Goal: Task Accomplishment & Management: Use online tool/utility

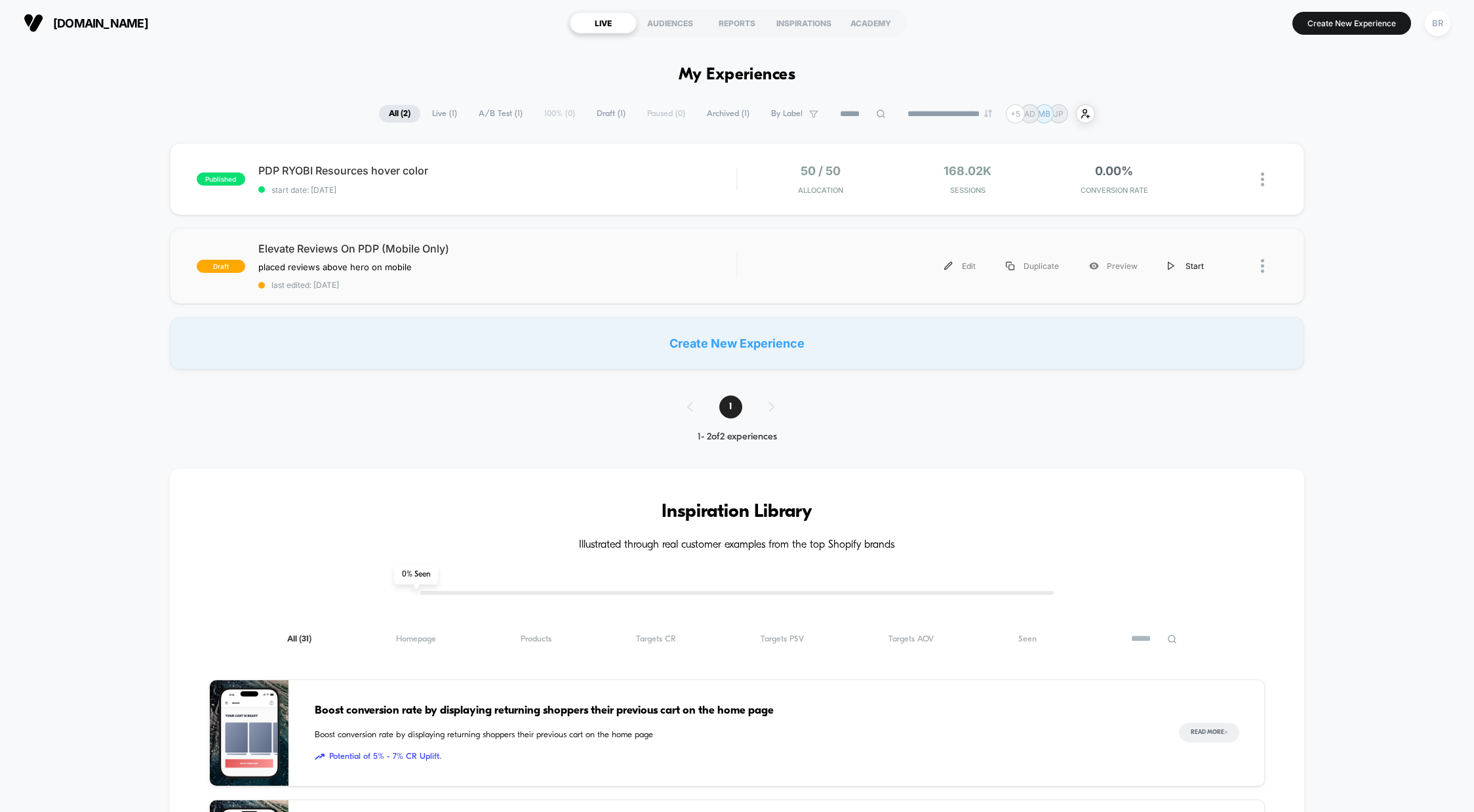
click at [1173, 265] on img at bounding box center [1171, 265] width 6 height 8
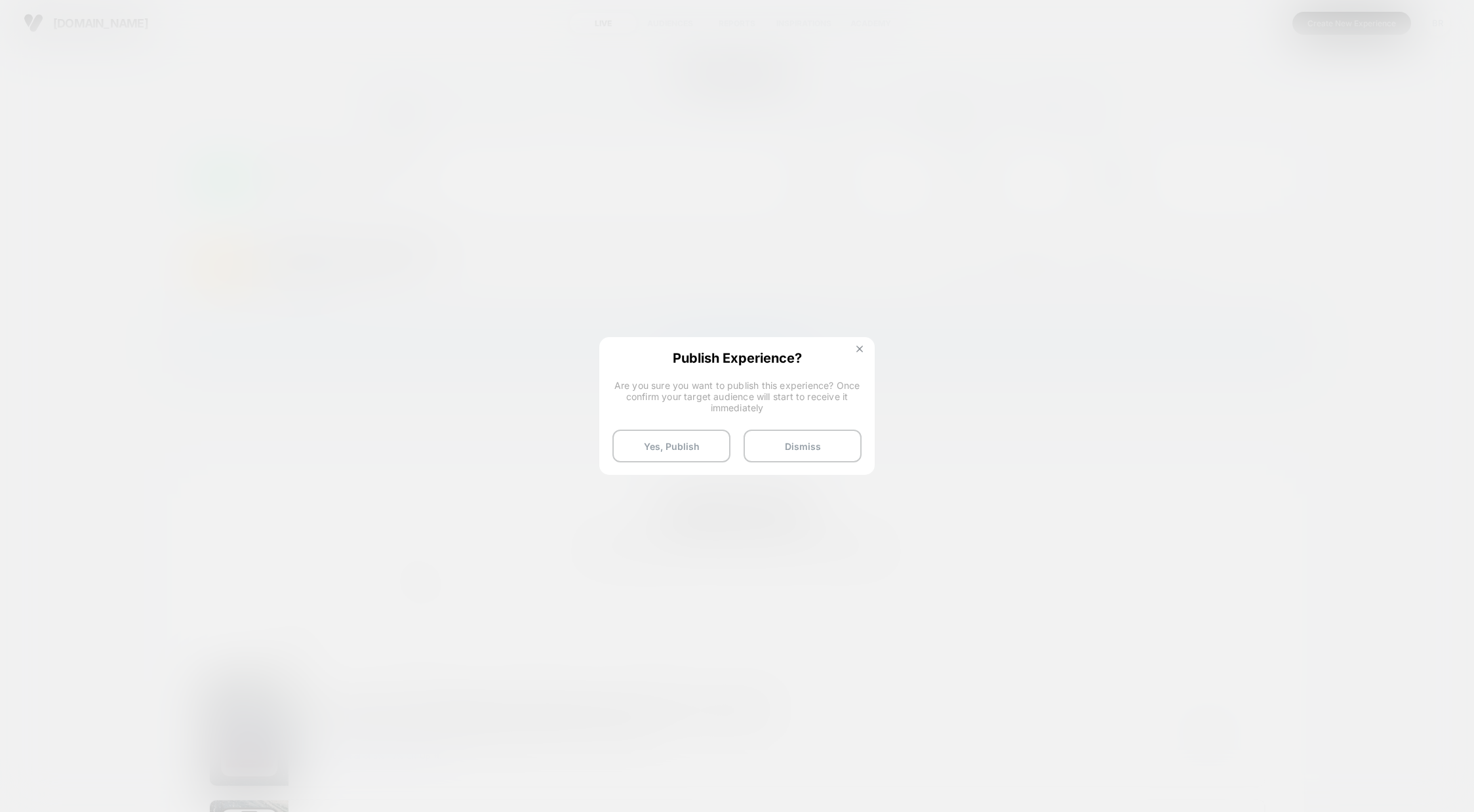
click at [860, 352] on img at bounding box center [860, 349] width 6 height 6
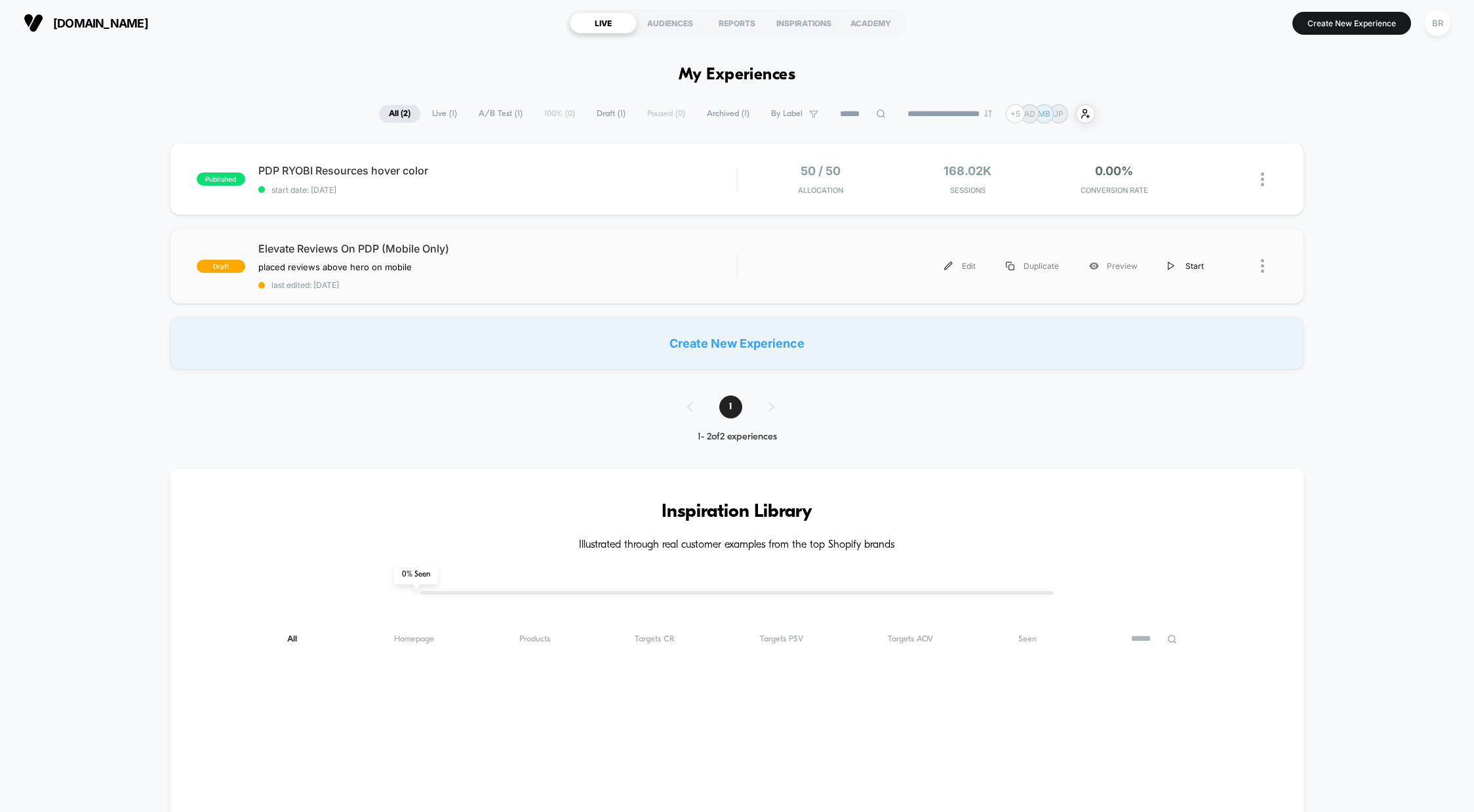
click at [1178, 261] on div "Start" at bounding box center [1186, 265] width 66 height 29
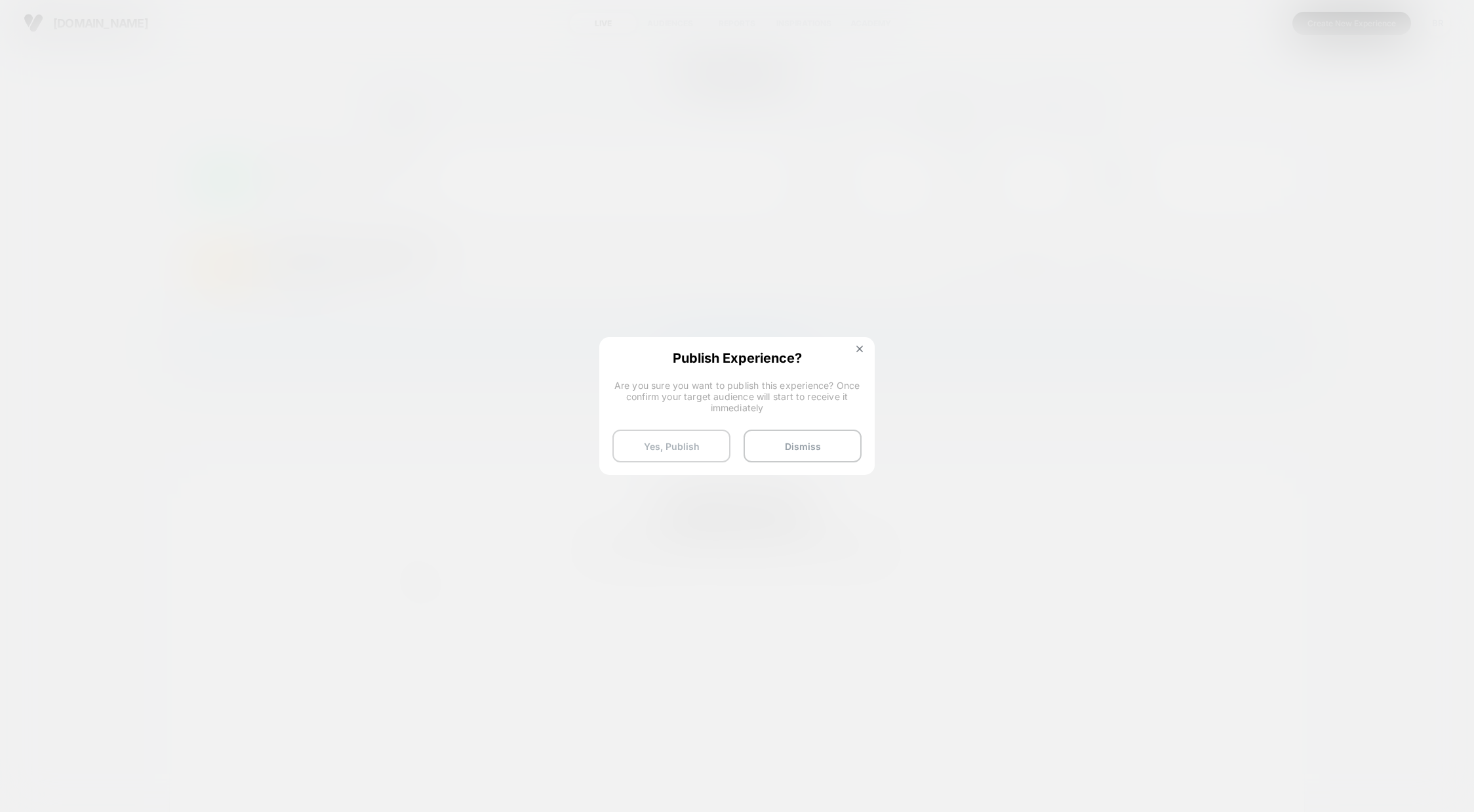
click at [697, 443] on button "Yes, Publish" at bounding box center [671, 446] width 118 height 33
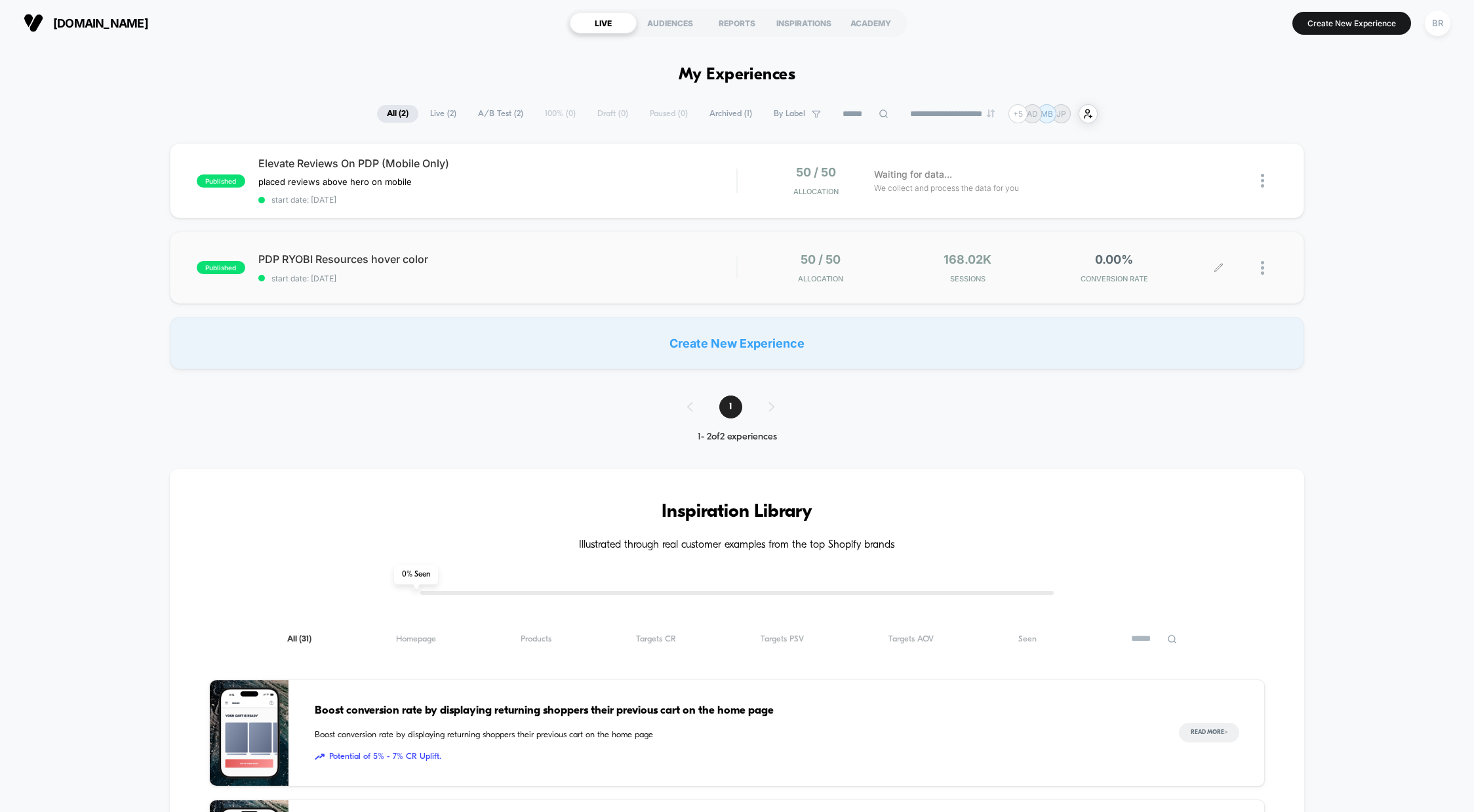
click at [1260, 268] on div at bounding box center [1249, 268] width 59 height 31
